Goal: Information Seeking & Learning: Learn about a topic

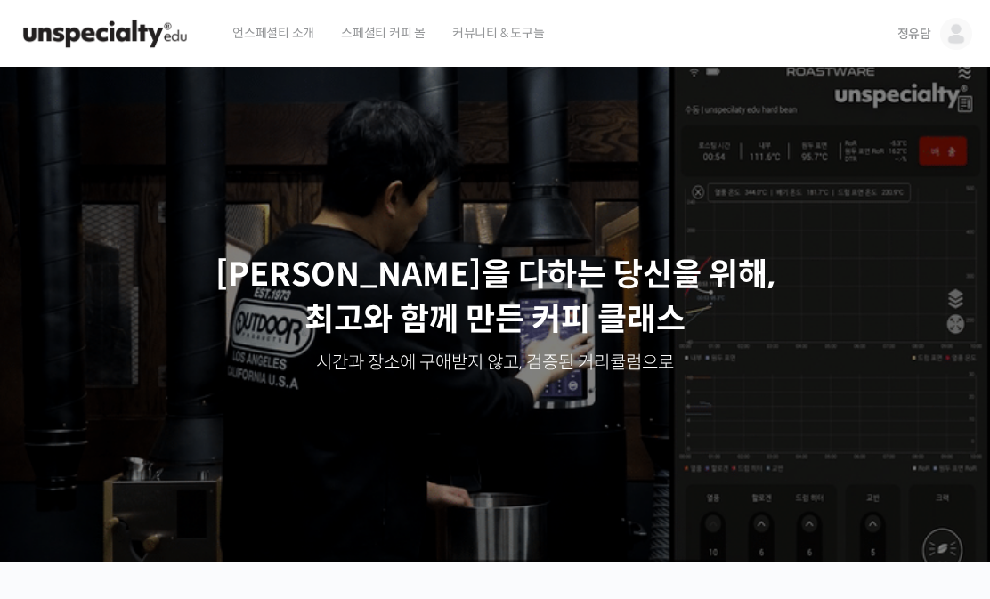
click at [934, 21] on link "정유담" at bounding box center [935, 34] width 75 height 68
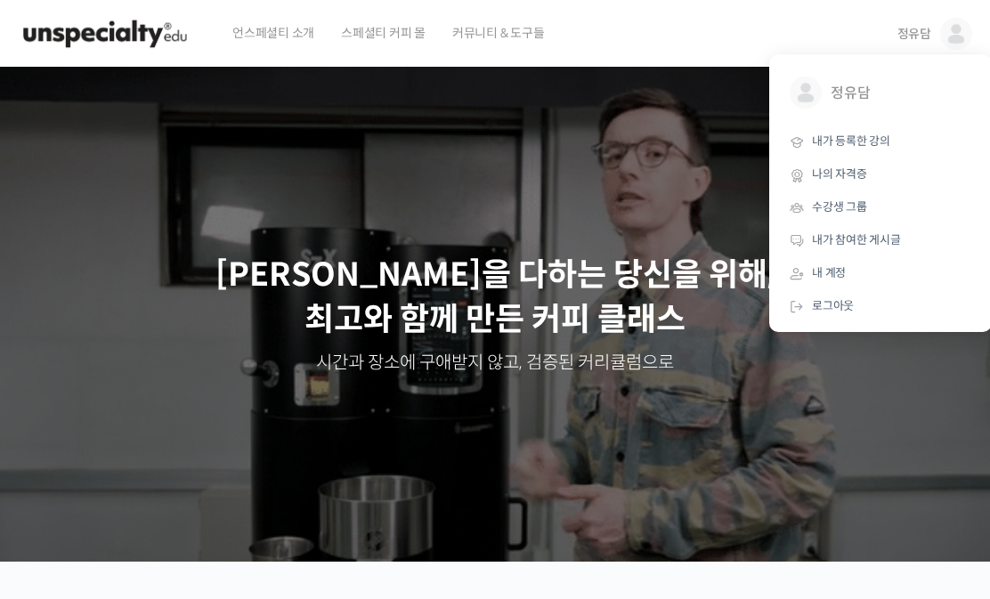
click at [828, 144] on span "내가 등록한 강의" at bounding box center [851, 141] width 78 height 15
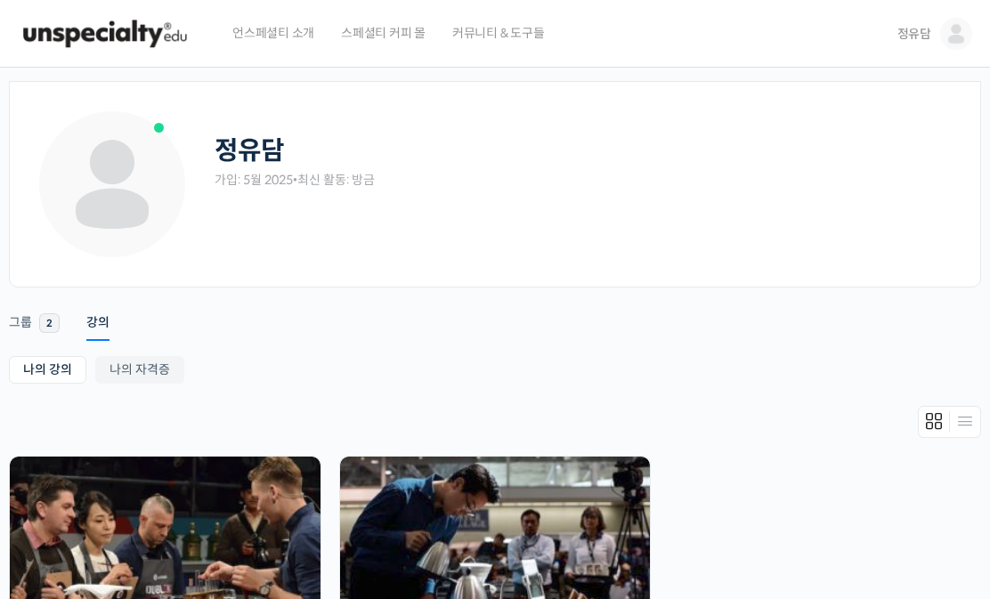
click at [256, 517] on img at bounding box center [165, 537] width 311 height 161
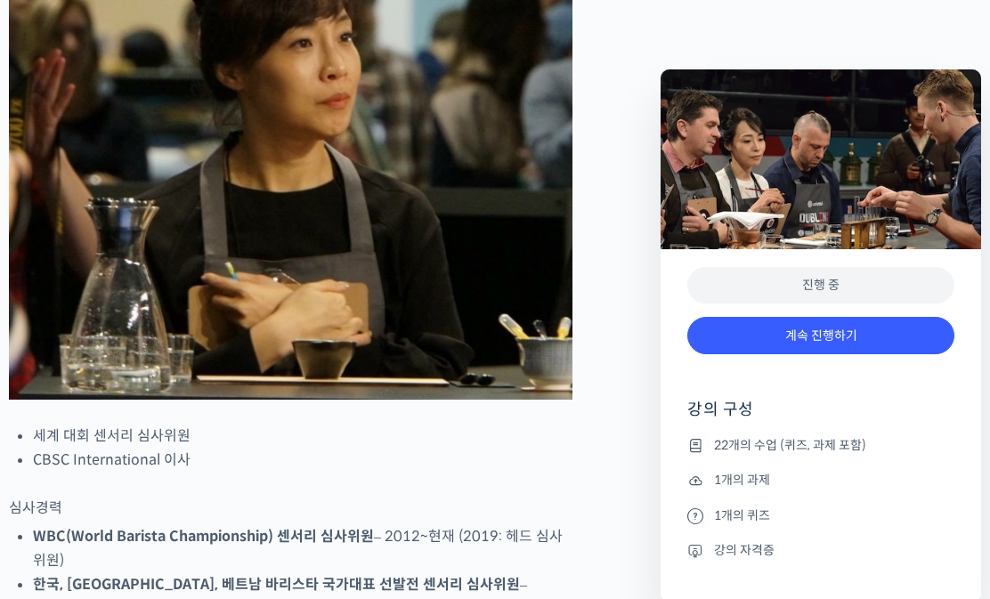
scroll to position [961, 0]
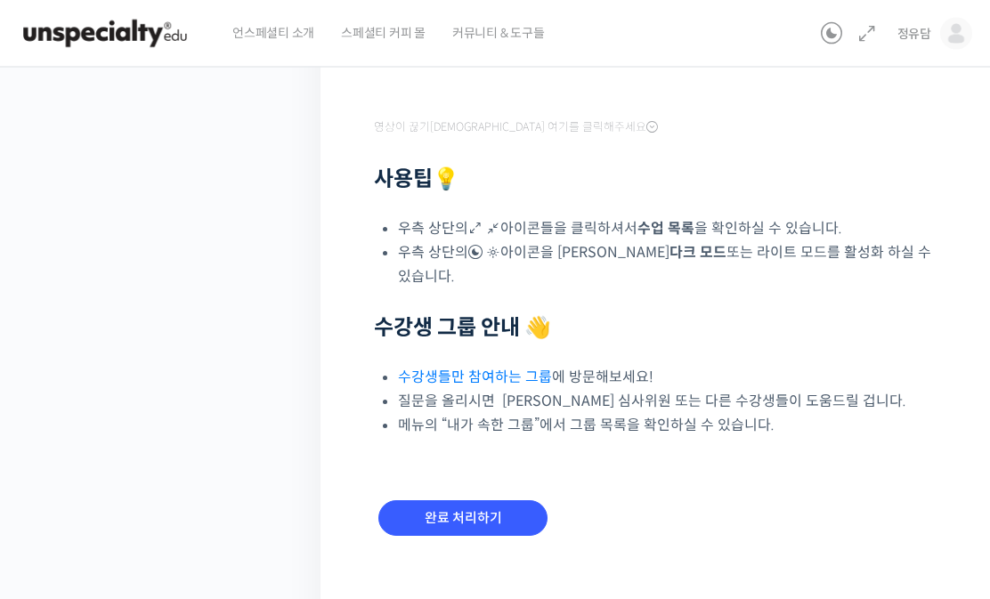
click at [508, 517] on input "완료 처리하기" at bounding box center [462, 519] width 169 height 37
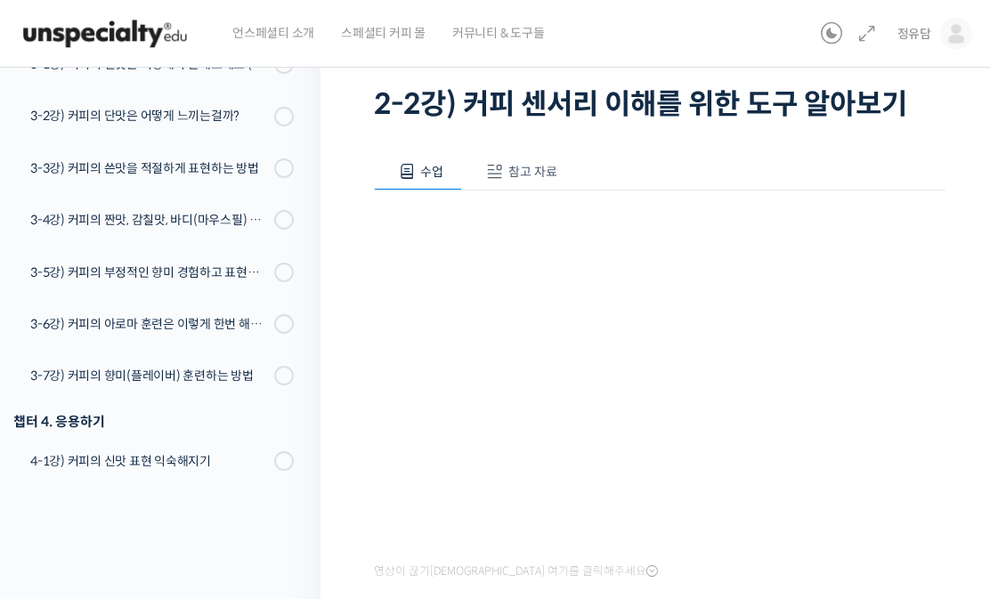
scroll to position [114, 0]
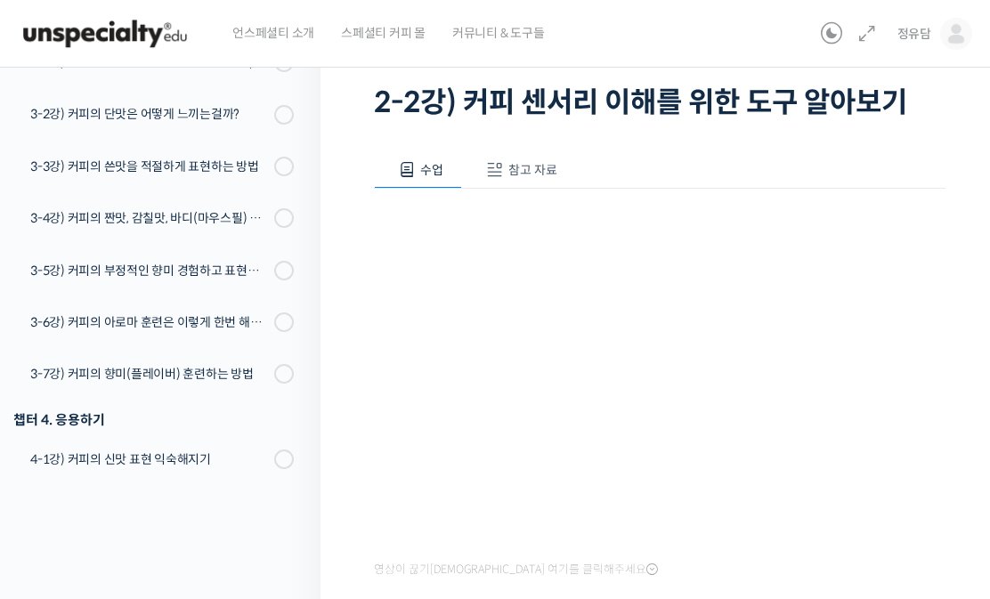
click at [548, 164] on span "참고 자료" at bounding box center [532, 170] width 49 height 16
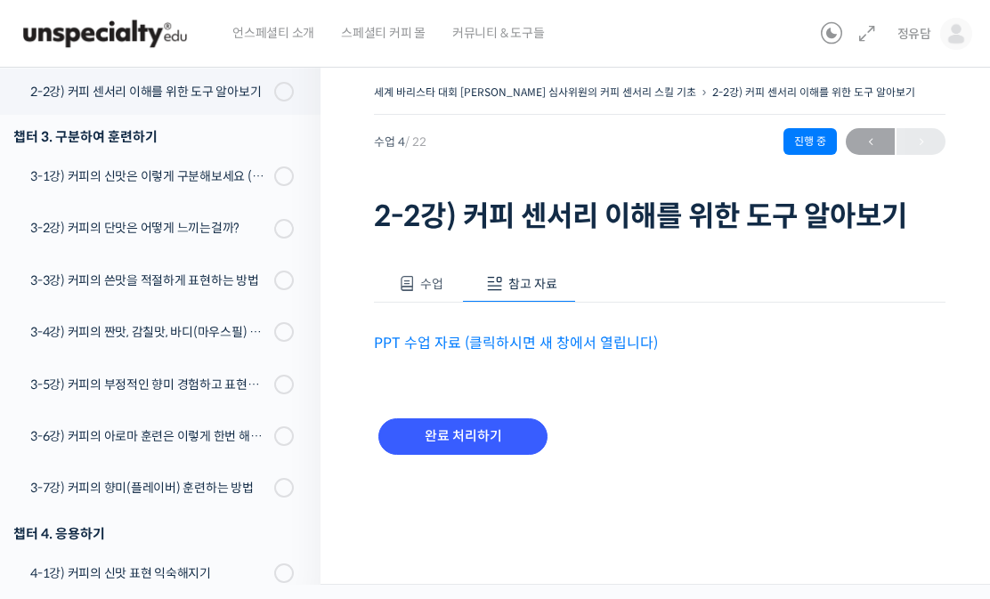
scroll to position [0, 0]
click at [579, 345] on link "PPT 수업 자료 (클릭하시면 새 창에서 열립니다)" at bounding box center [516, 343] width 284 height 19
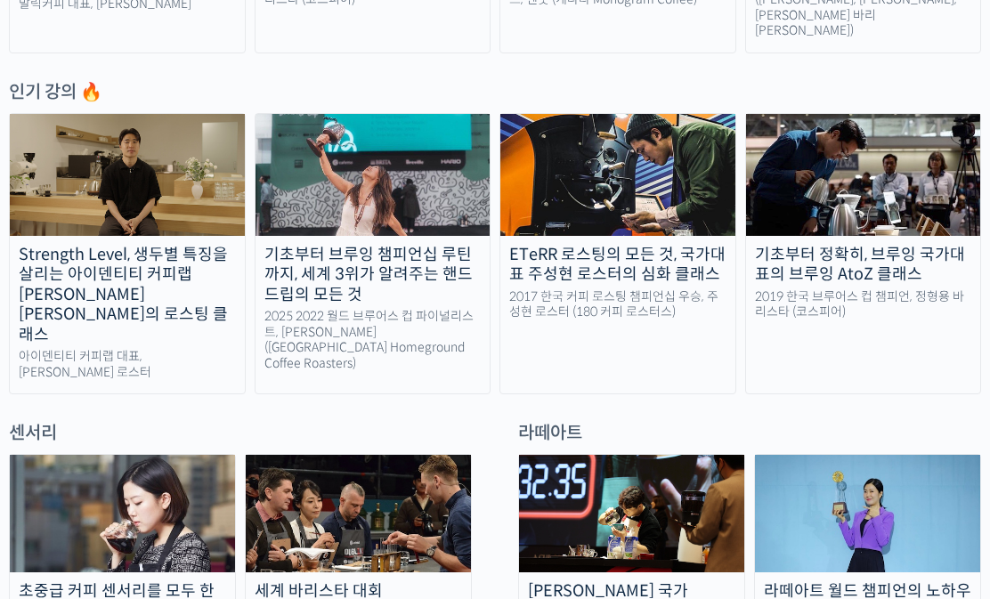
scroll to position [868, 0]
click at [324, 480] on img at bounding box center [358, 514] width 225 height 118
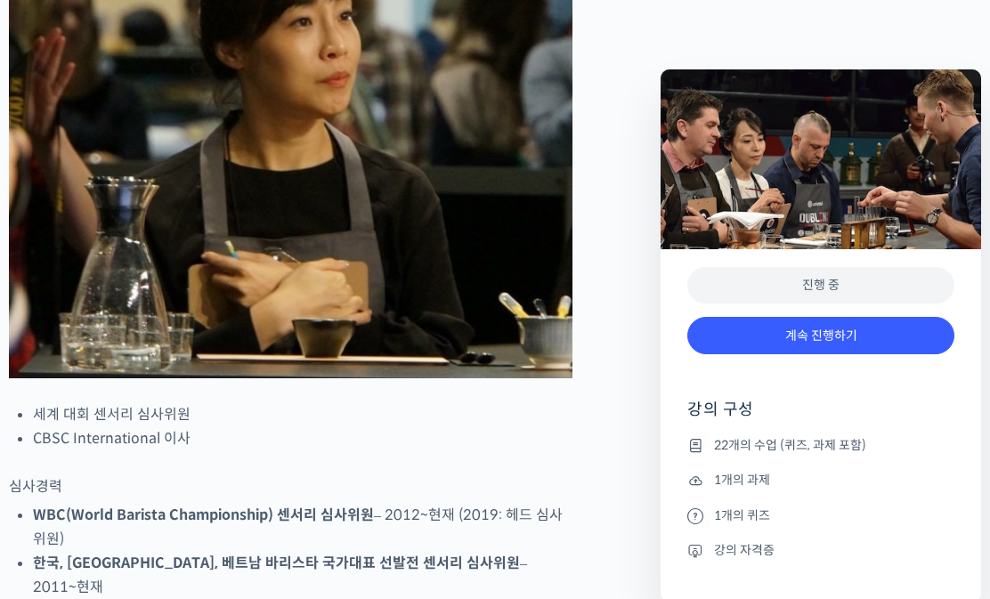
scroll to position [983, 0]
click at [873, 378] on div "계속 진행하기" at bounding box center [820, 345] width 267 height 74
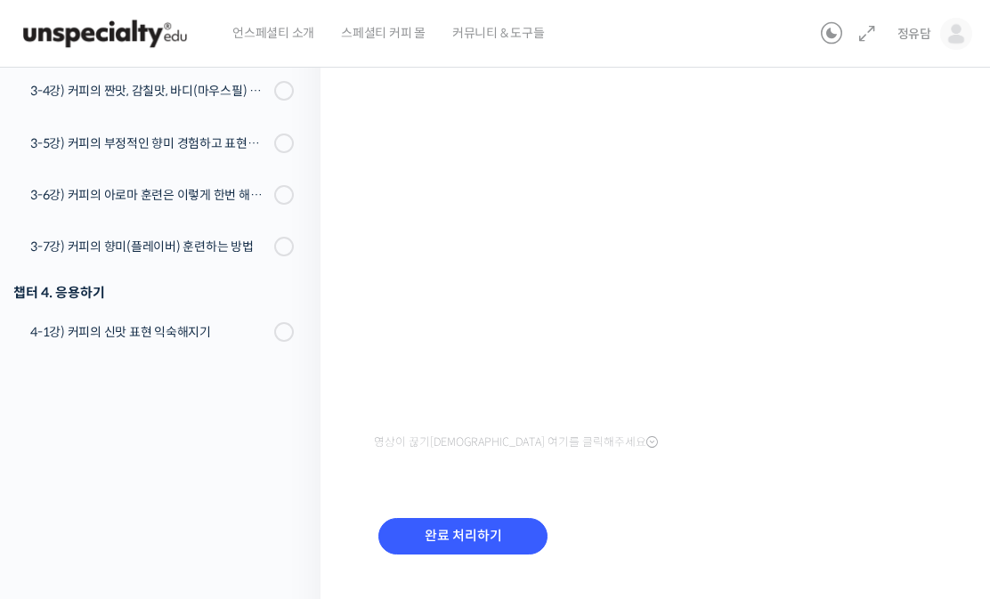
scroll to position [278, 0]
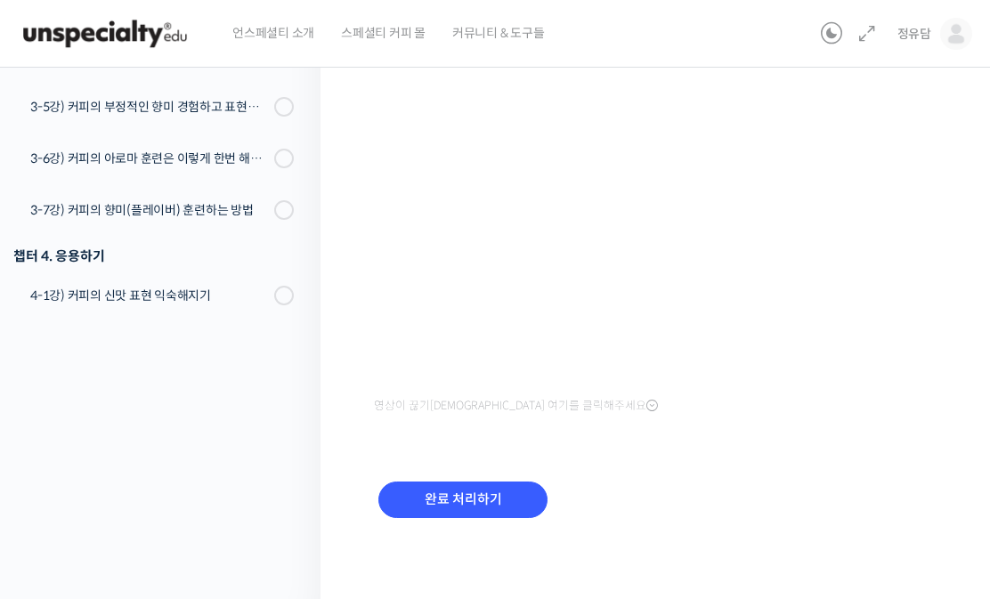
click at [516, 504] on input "완료 처리하기" at bounding box center [462, 500] width 169 height 37
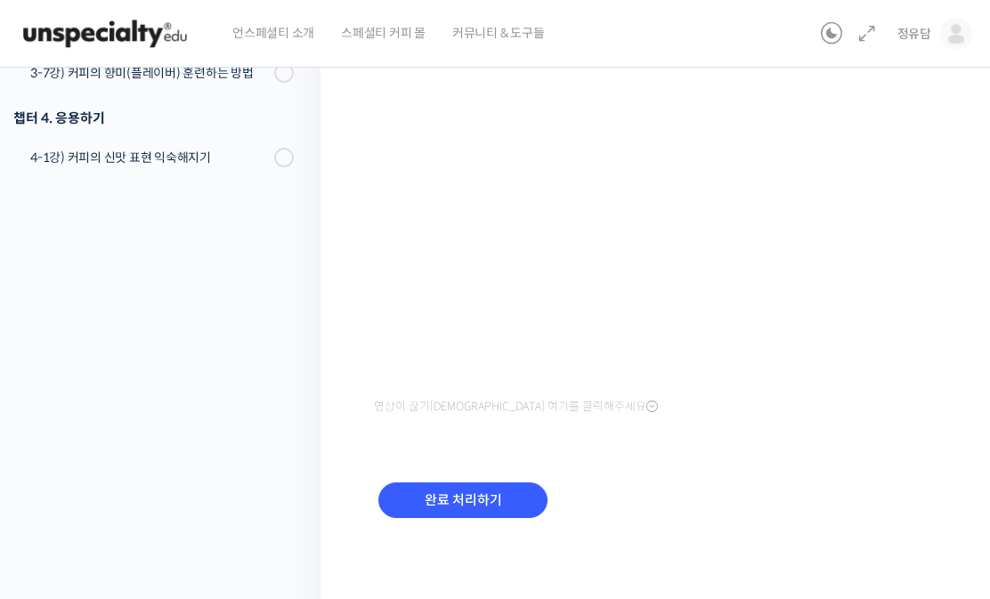
scroll to position [358, 0]
